Goal: Task Accomplishment & Management: Use online tool/utility

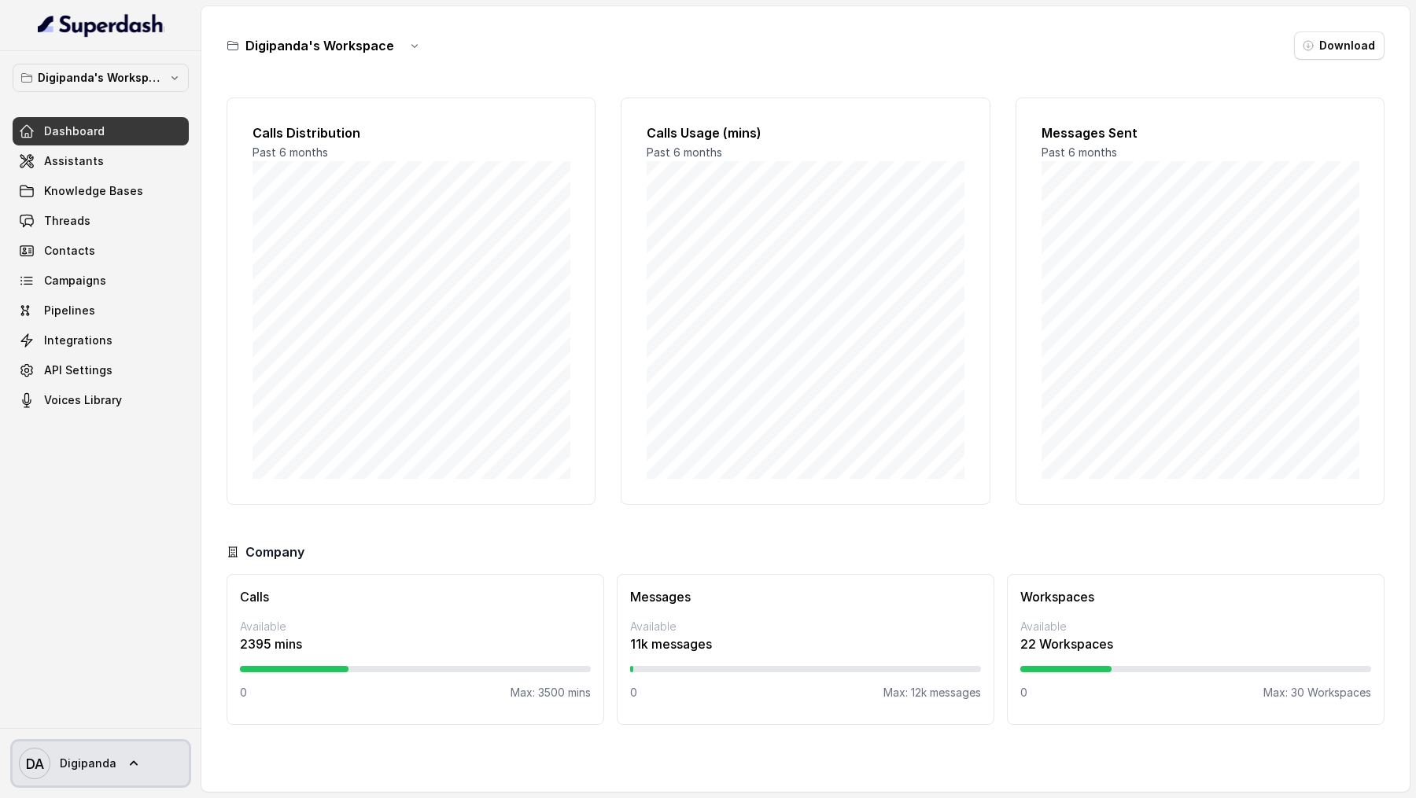
click at [70, 749] on span "DA Digipanda" at bounding box center [68, 763] width 98 height 31
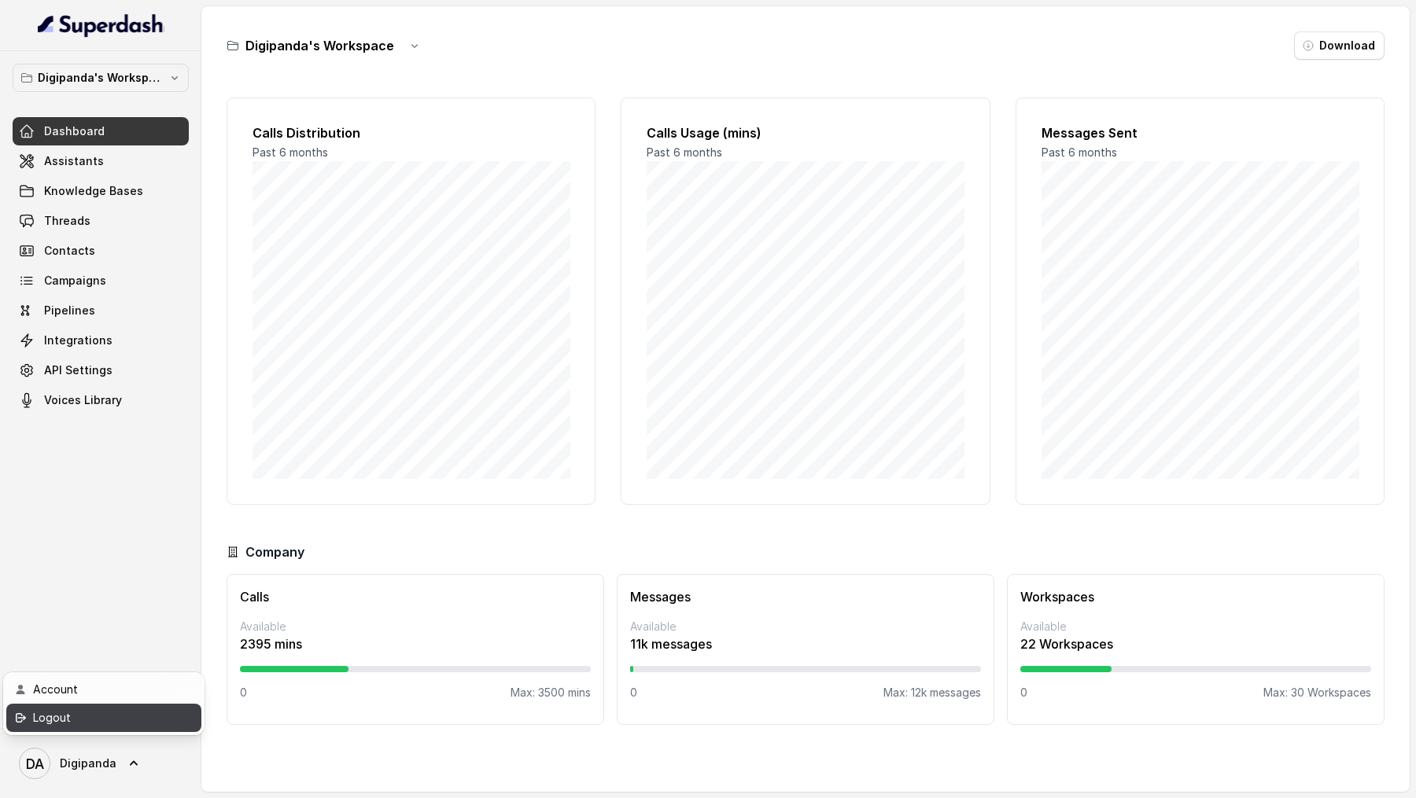
click at [93, 724] on div "Logout" at bounding box center [100, 718] width 134 height 19
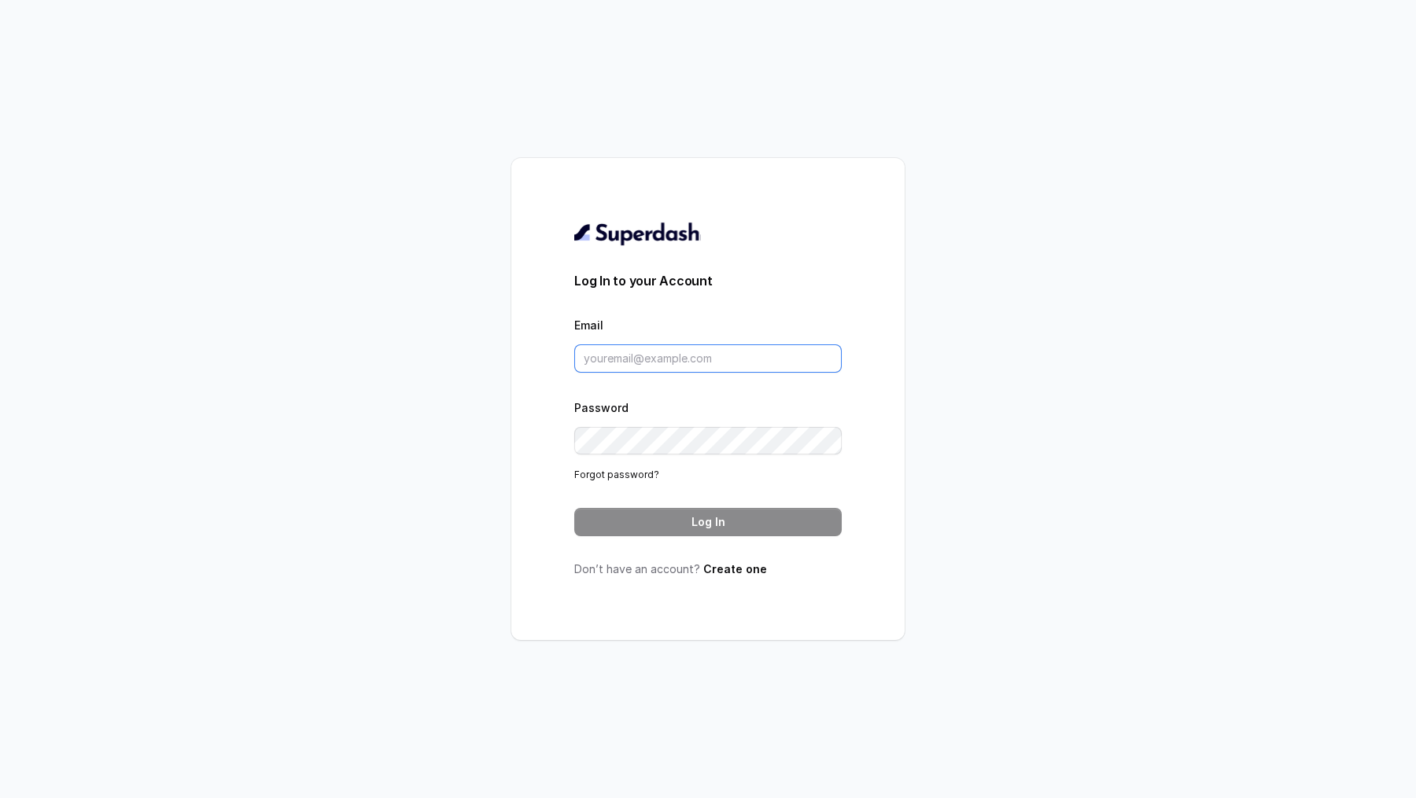
type input "[EMAIL_ADDRESS][DOMAIN_NAME]"
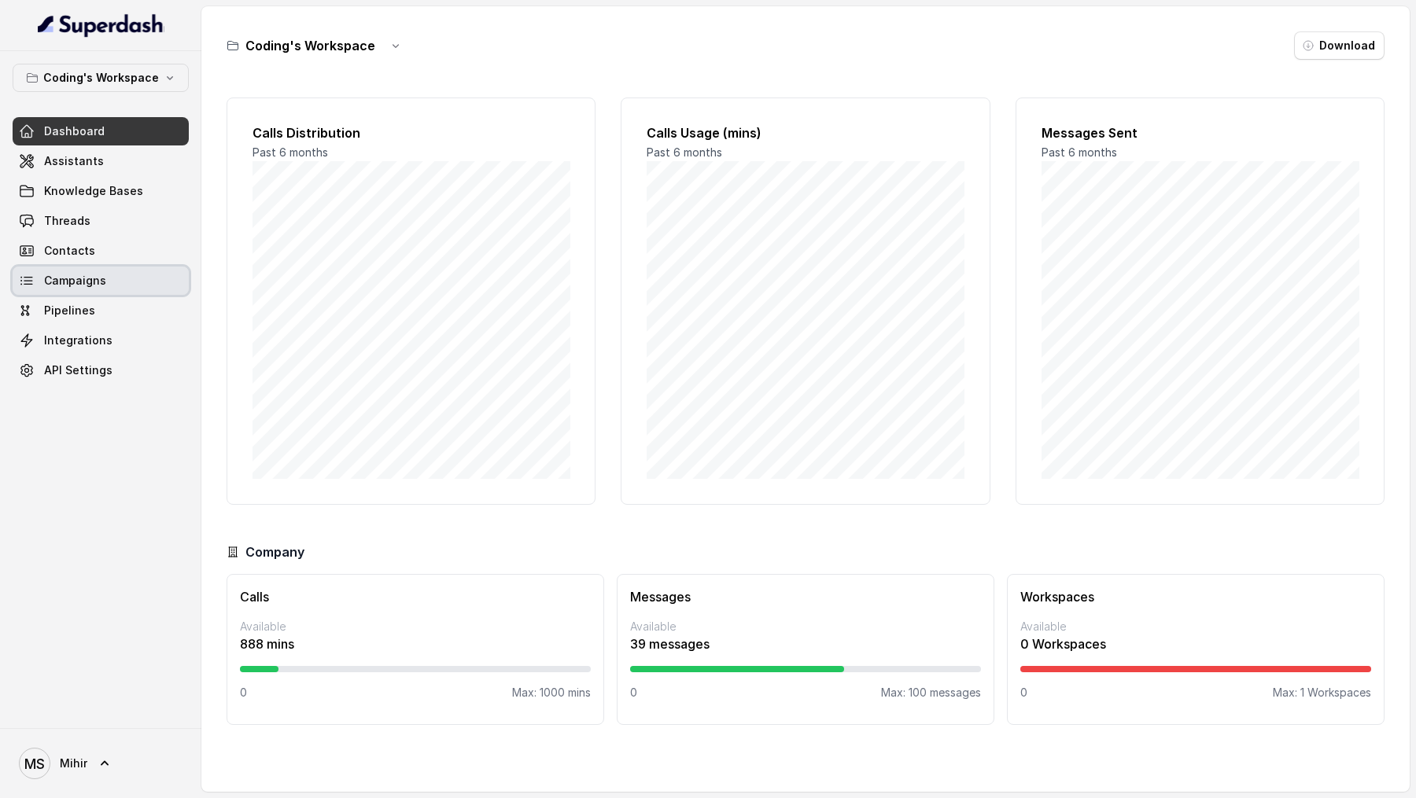
click at [106, 287] on link "Campaigns" at bounding box center [101, 281] width 176 height 28
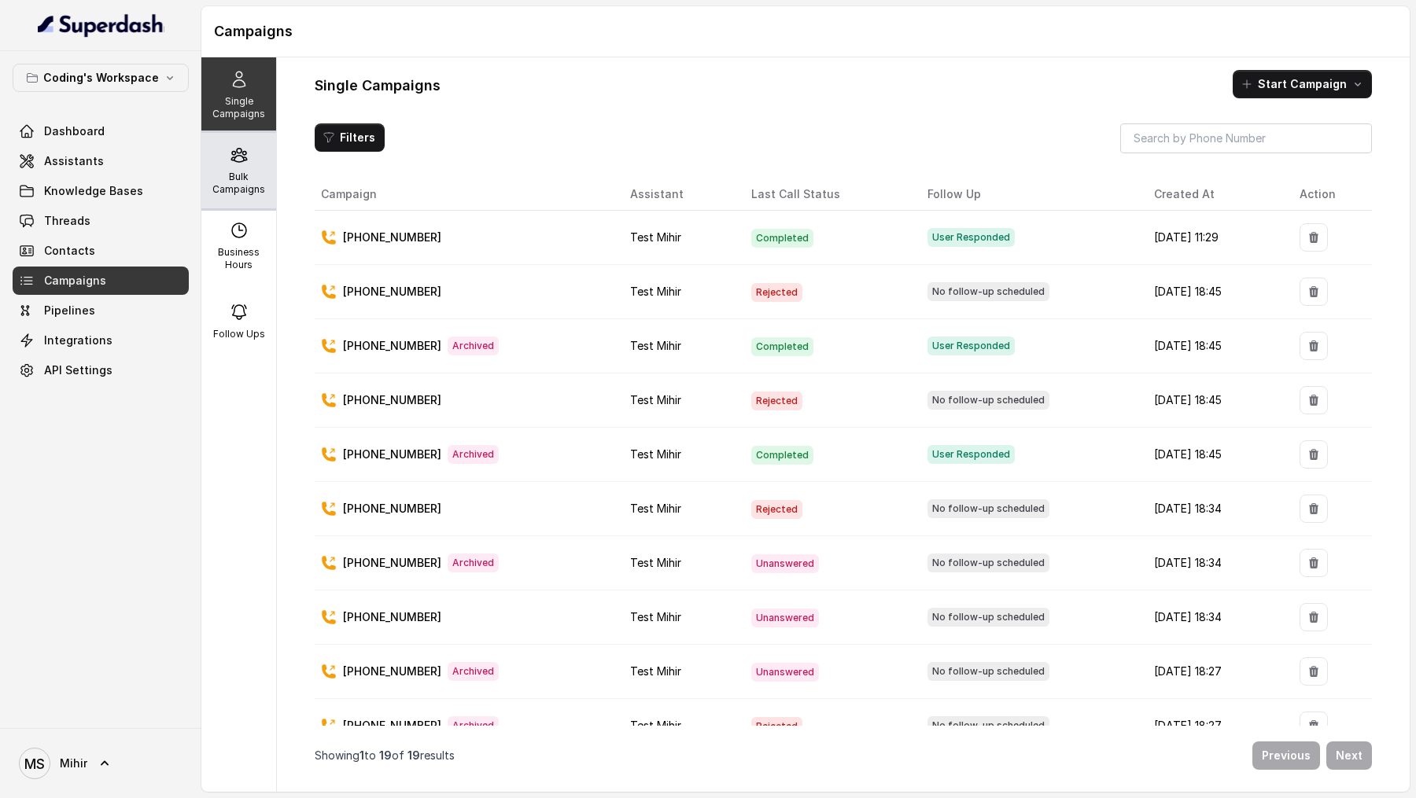
click at [235, 154] on icon at bounding box center [239, 155] width 19 height 19
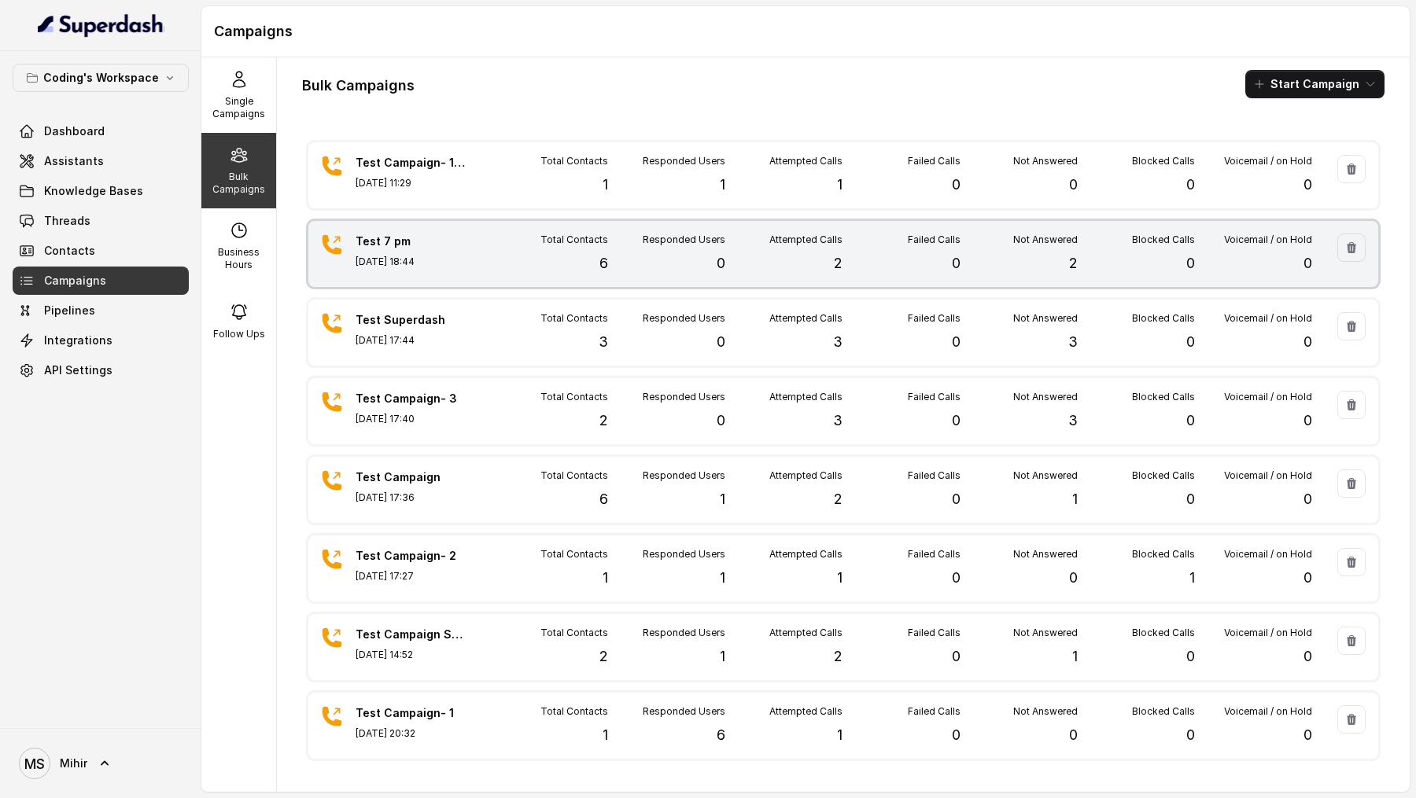
click at [738, 249] on div "Attempted Calls 2" at bounding box center [783, 254] width 117 height 41
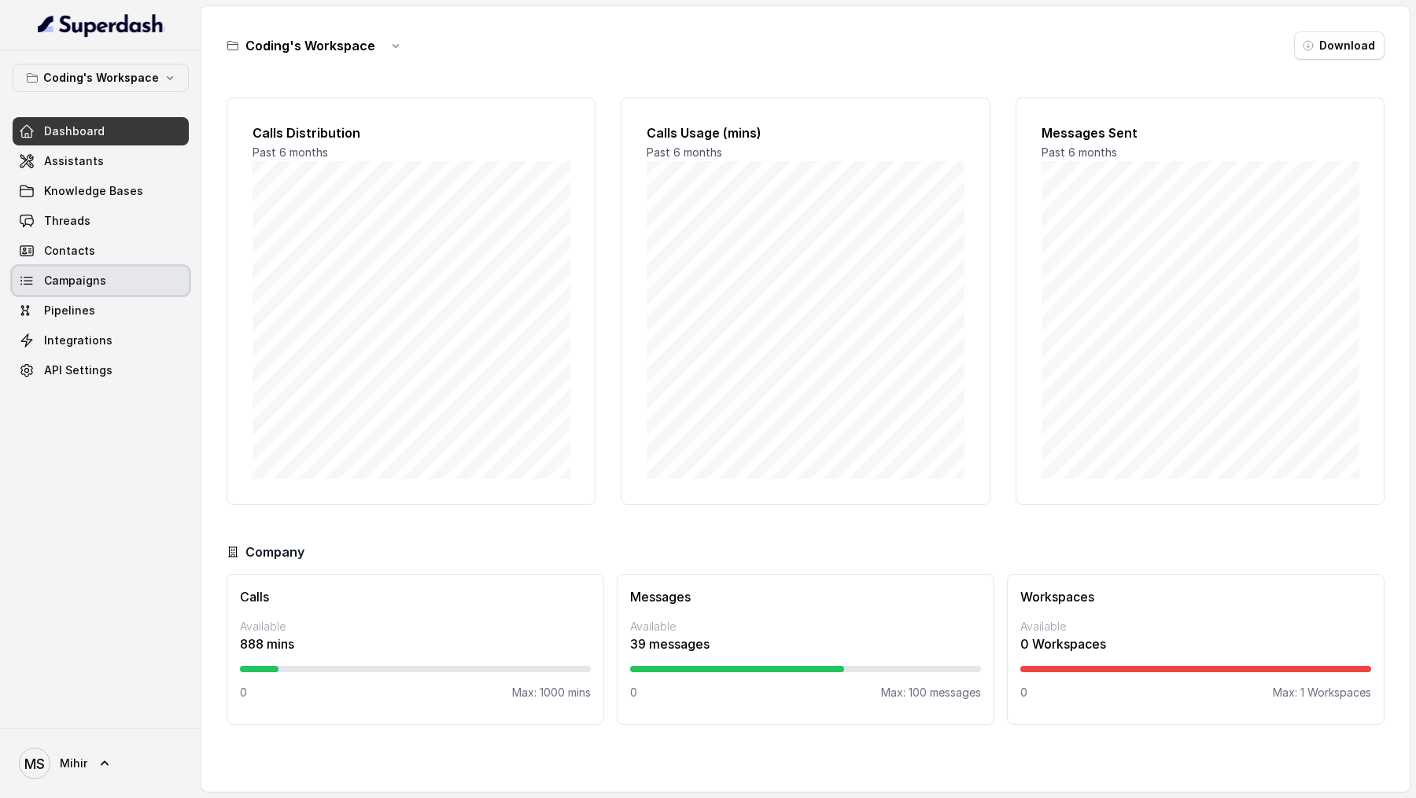
click at [110, 271] on link "Campaigns" at bounding box center [101, 281] width 176 height 28
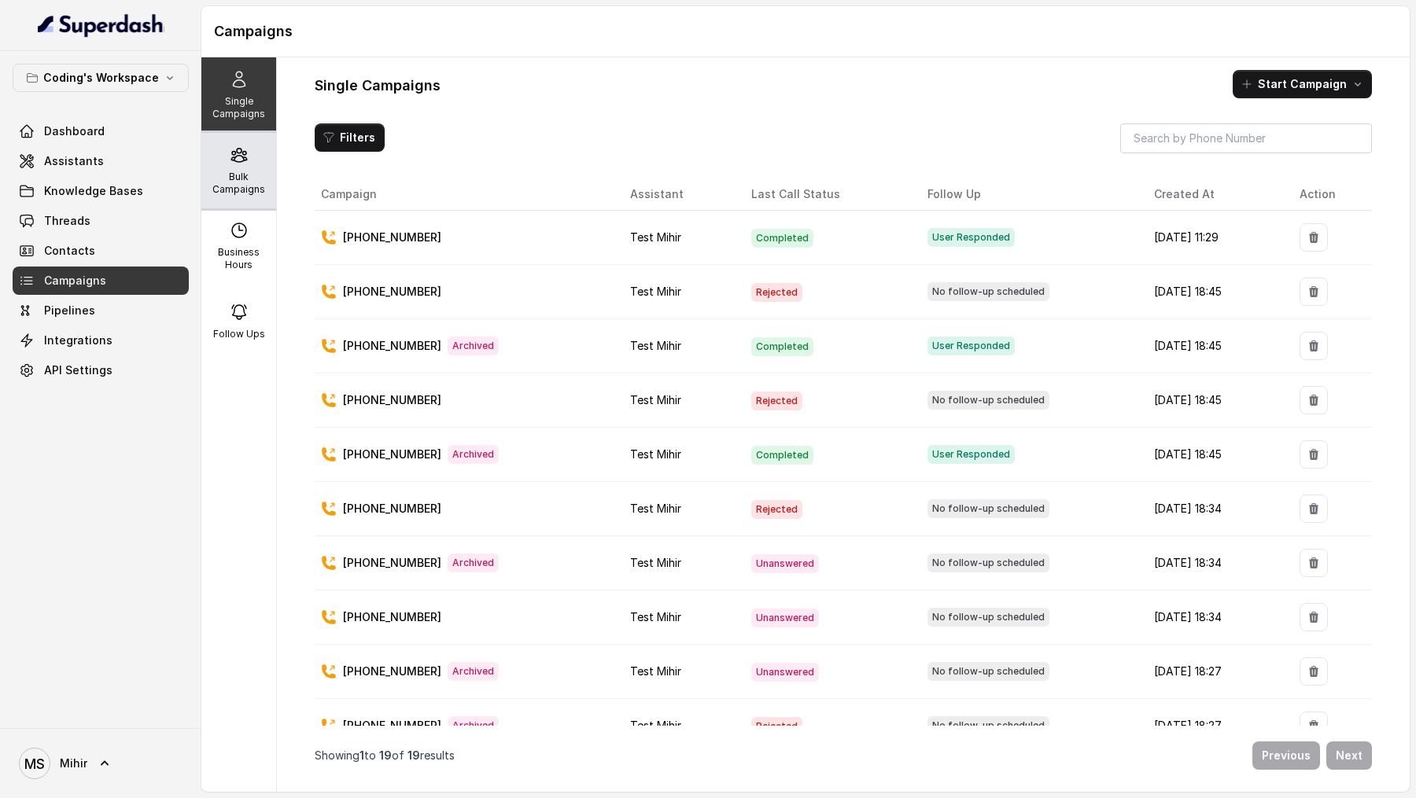
click at [245, 201] on div "Bulk Campaigns" at bounding box center [238, 171] width 75 height 76
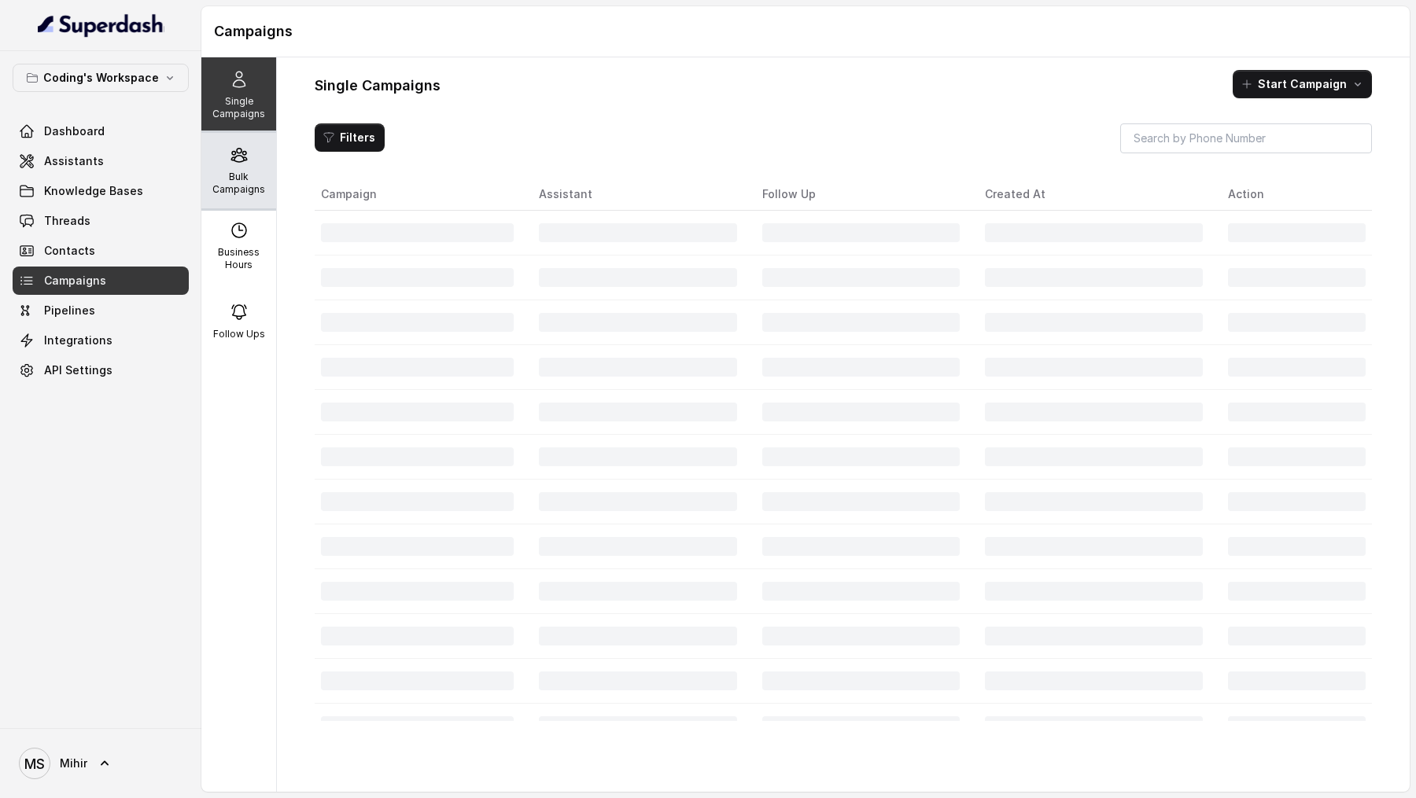
click at [264, 182] on p "Bulk Campaigns" at bounding box center [239, 183] width 62 height 25
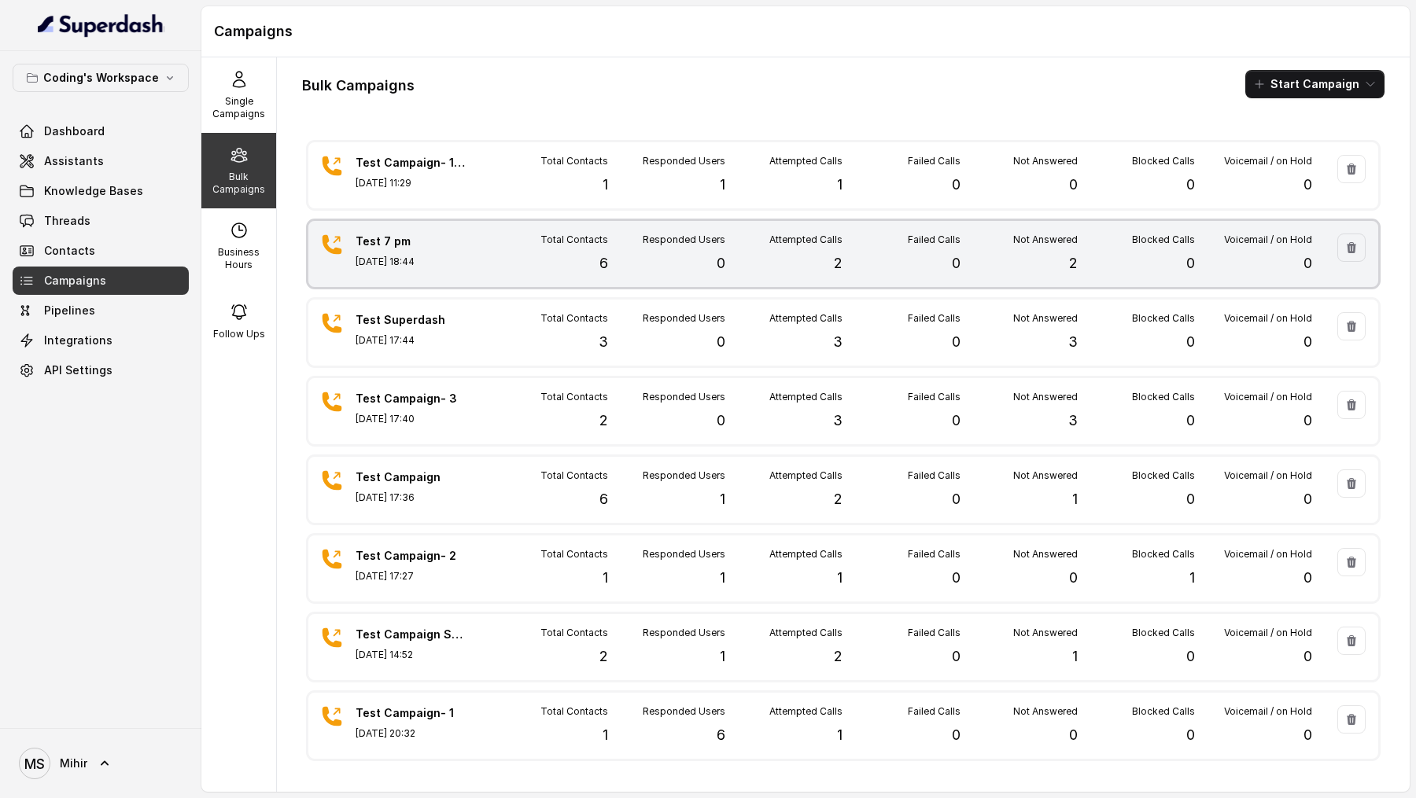
click at [1081, 271] on div "Blocked Calls 0" at bounding box center [1136, 254] width 117 height 41
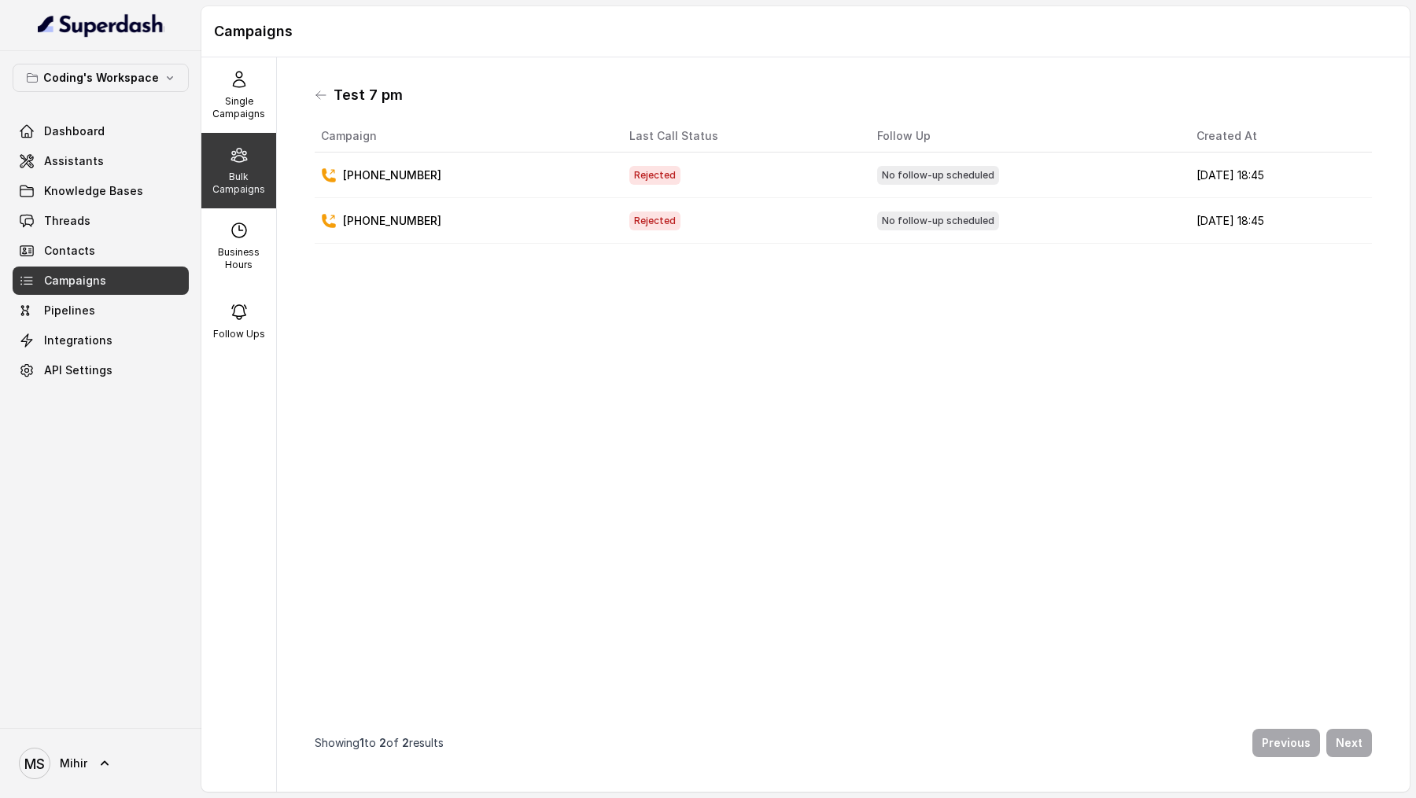
click at [320, 101] on div "Test 7 pm" at bounding box center [843, 95] width 1057 height 25
click at [320, 98] on icon at bounding box center [321, 95] width 13 height 13
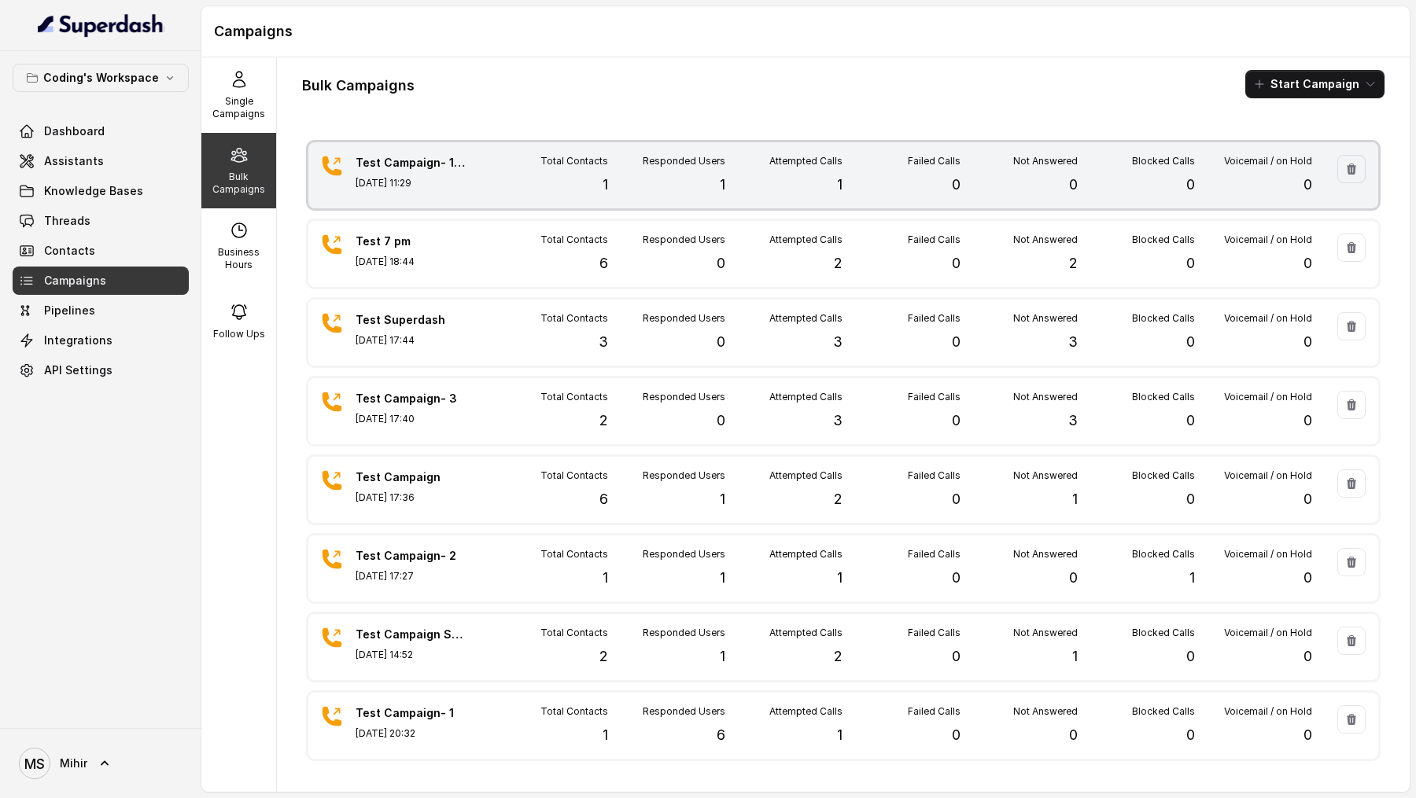
click at [686, 175] on div "Responded Users 1" at bounding box center [666, 175] width 117 height 41
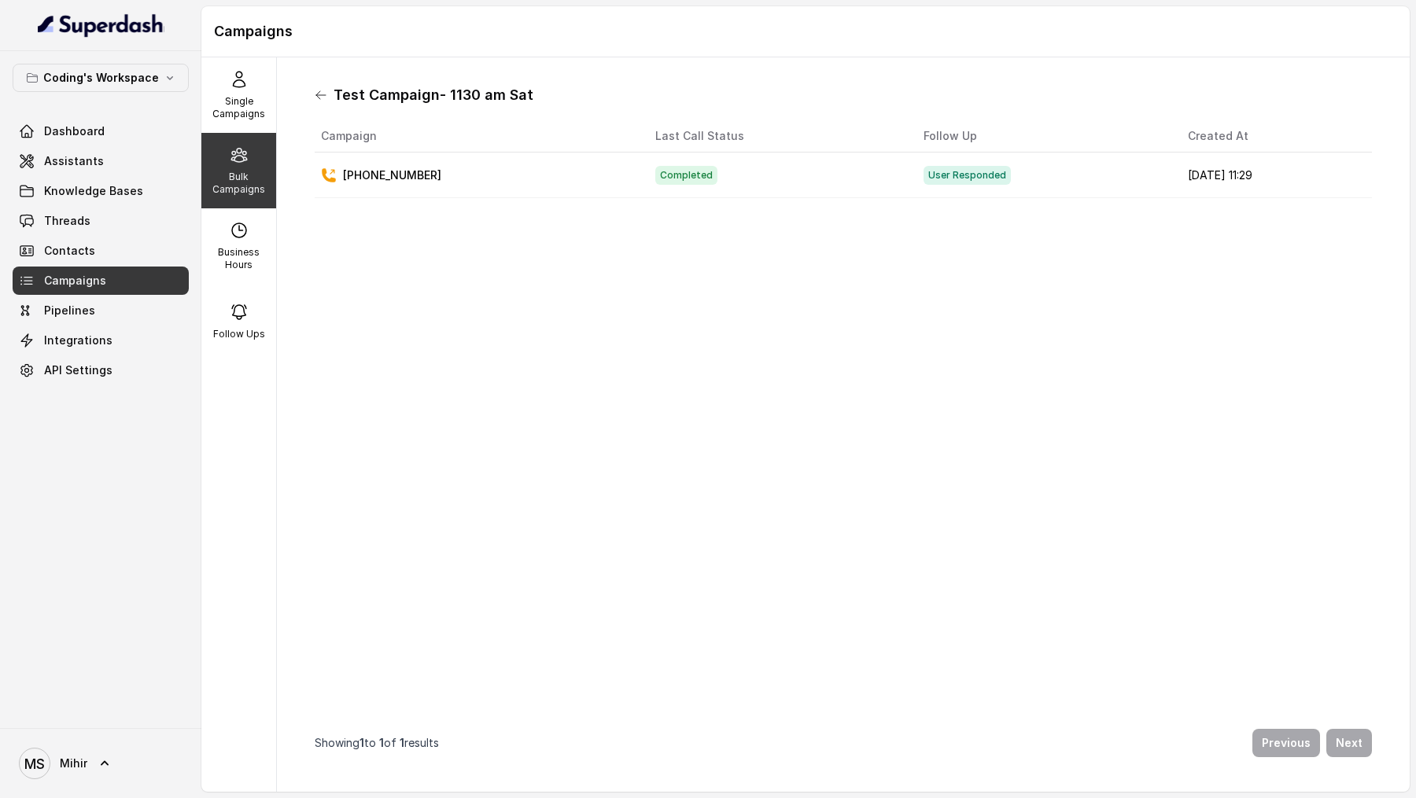
click at [321, 98] on icon at bounding box center [321, 95] width 13 height 13
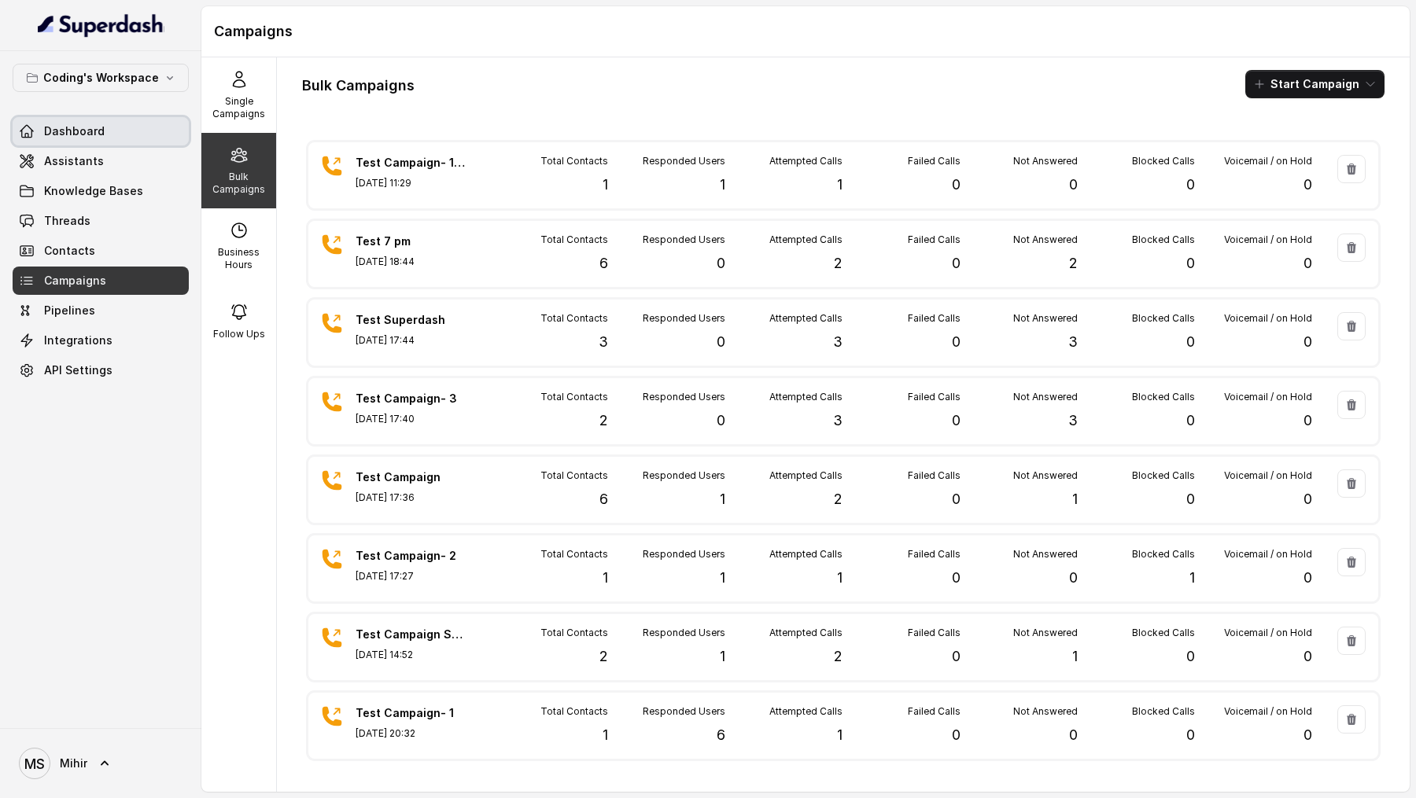
click at [50, 136] on span "Dashboard" at bounding box center [74, 132] width 61 height 16
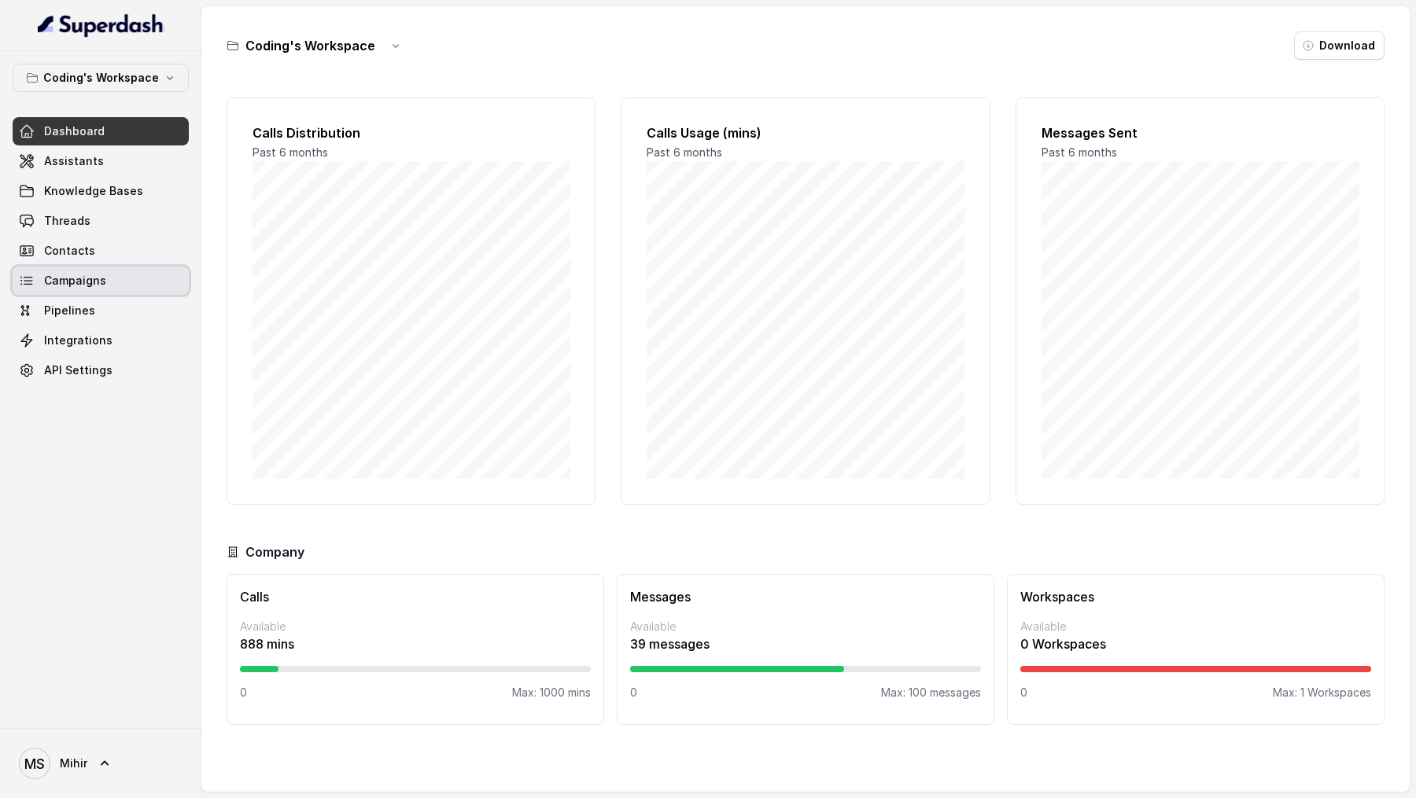
click at [110, 280] on link "Campaigns" at bounding box center [101, 281] width 176 height 28
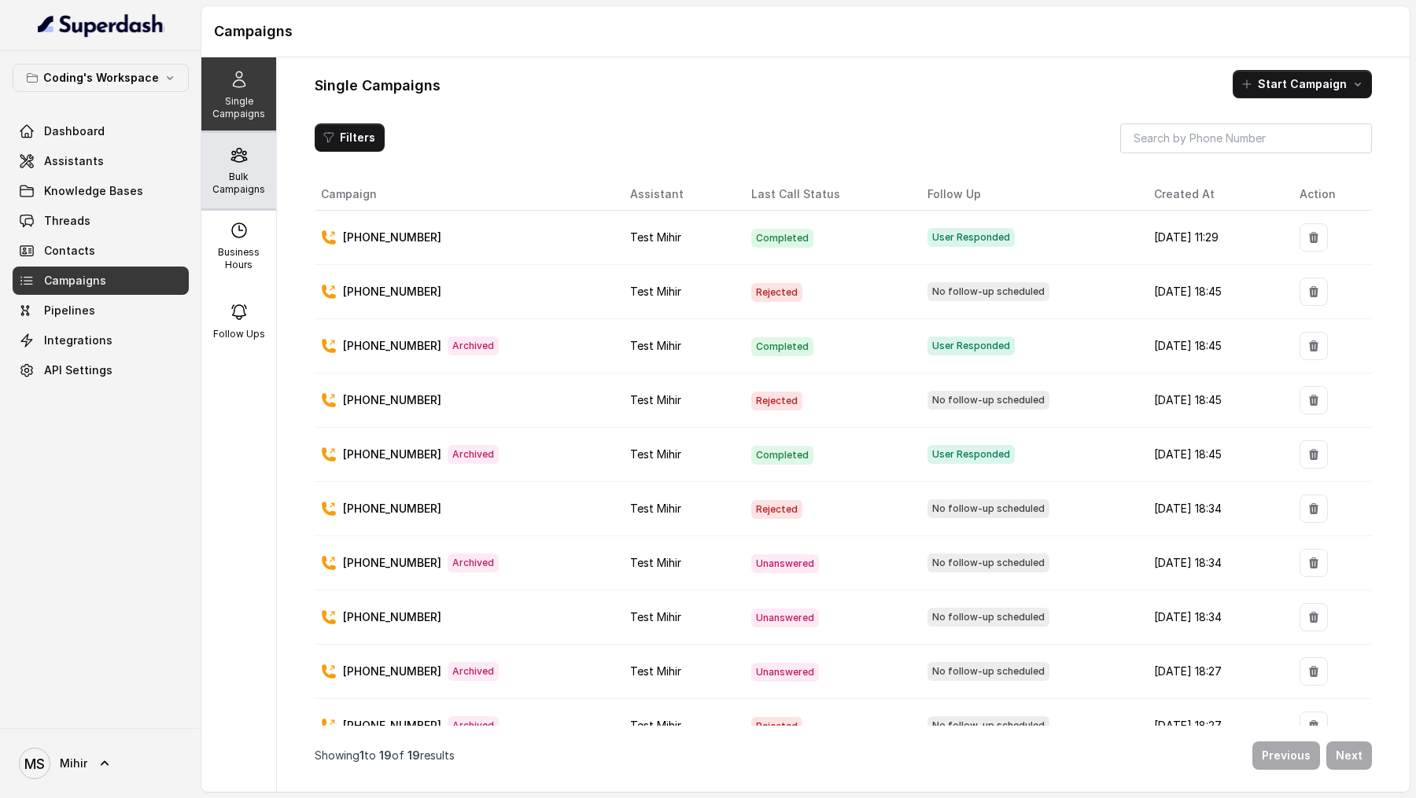
click at [242, 177] on p "Bulk Campaigns" at bounding box center [239, 183] width 62 height 25
